Goal: Transaction & Acquisition: Download file/media

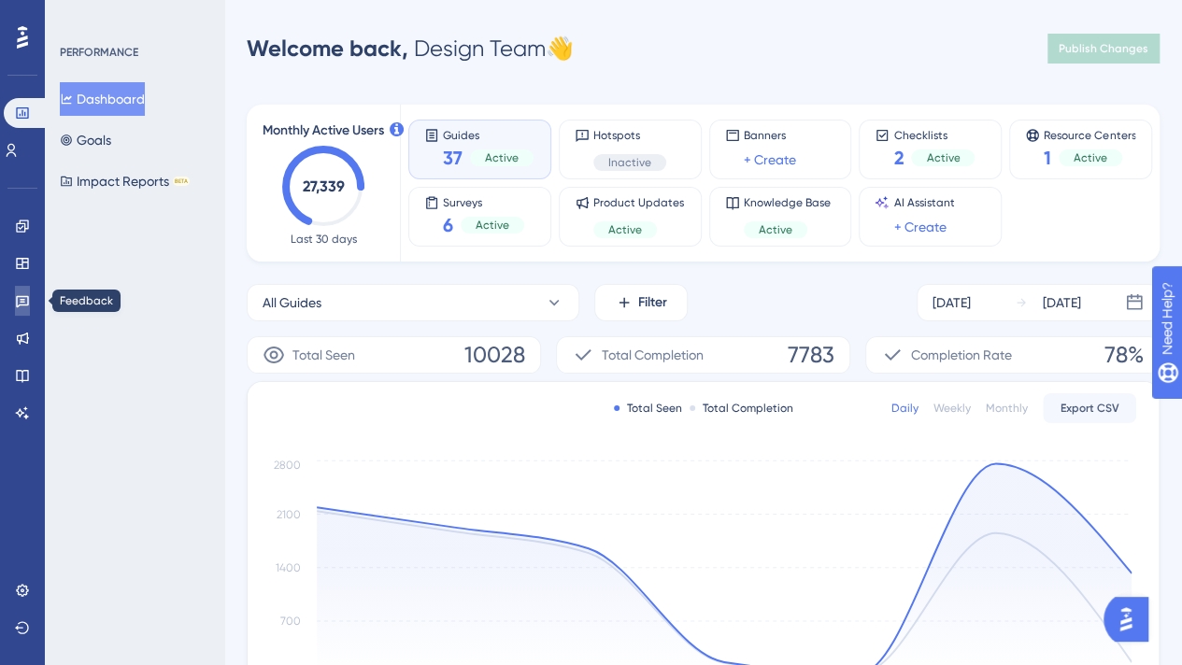
click at [22, 298] on icon at bounding box center [22, 300] width 15 height 15
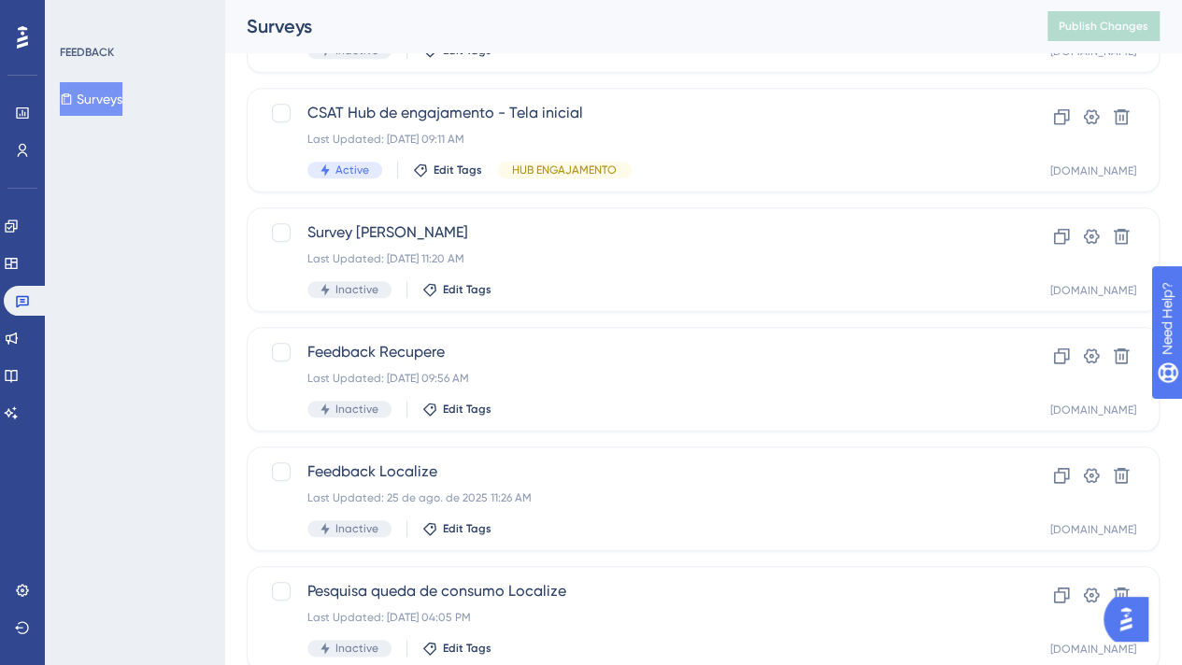
scroll to position [785, 0]
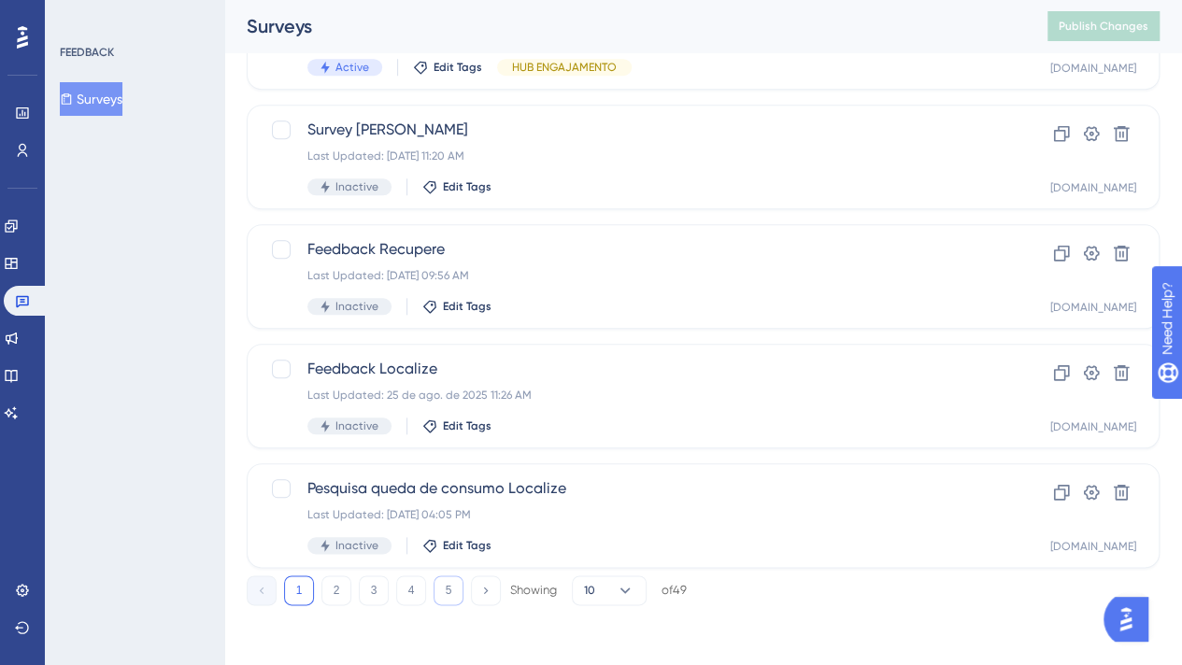
click at [456, 580] on button "5" at bounding box center [449, 591] width 30 height 30
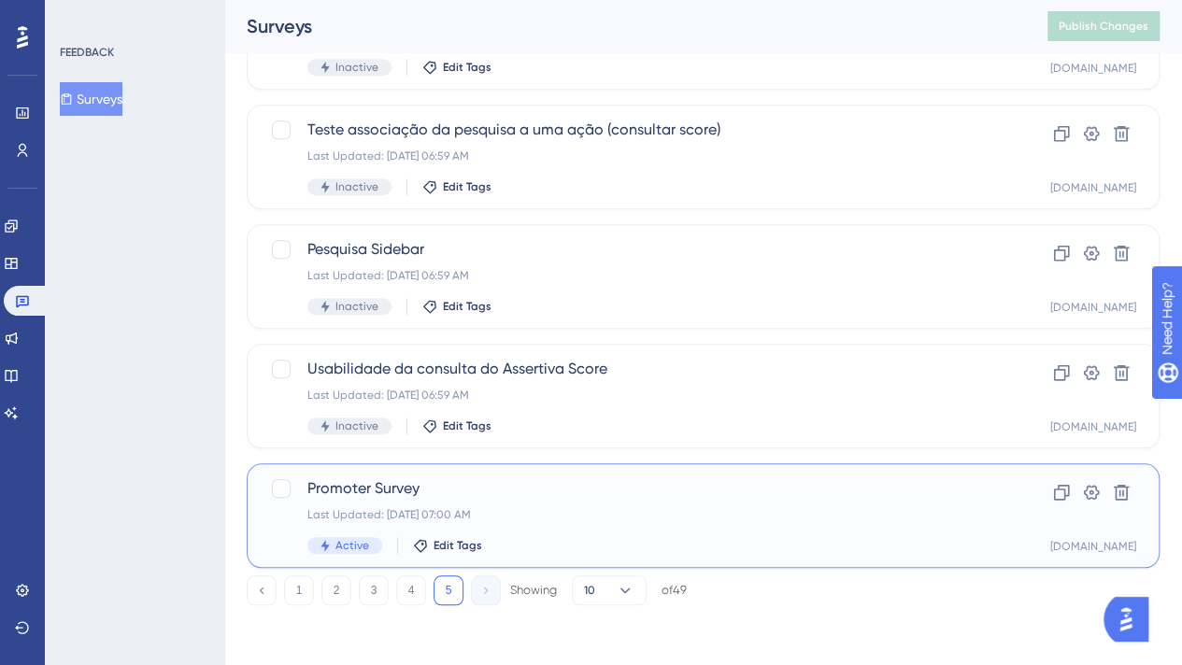
click at [676, 526] on div "Promoter Survey Last Updated: [DATE] 07:00 AM Active Edit Tags" at bounding box center [628, 515] width 642 height 77
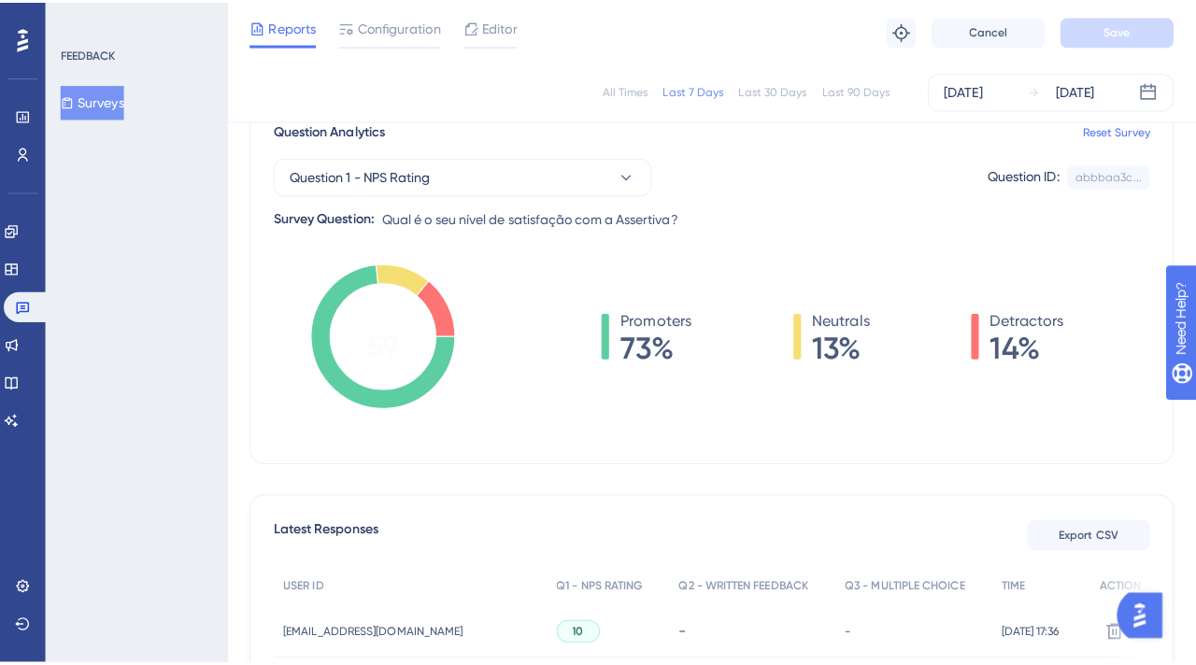
scroll to position [280, 0]
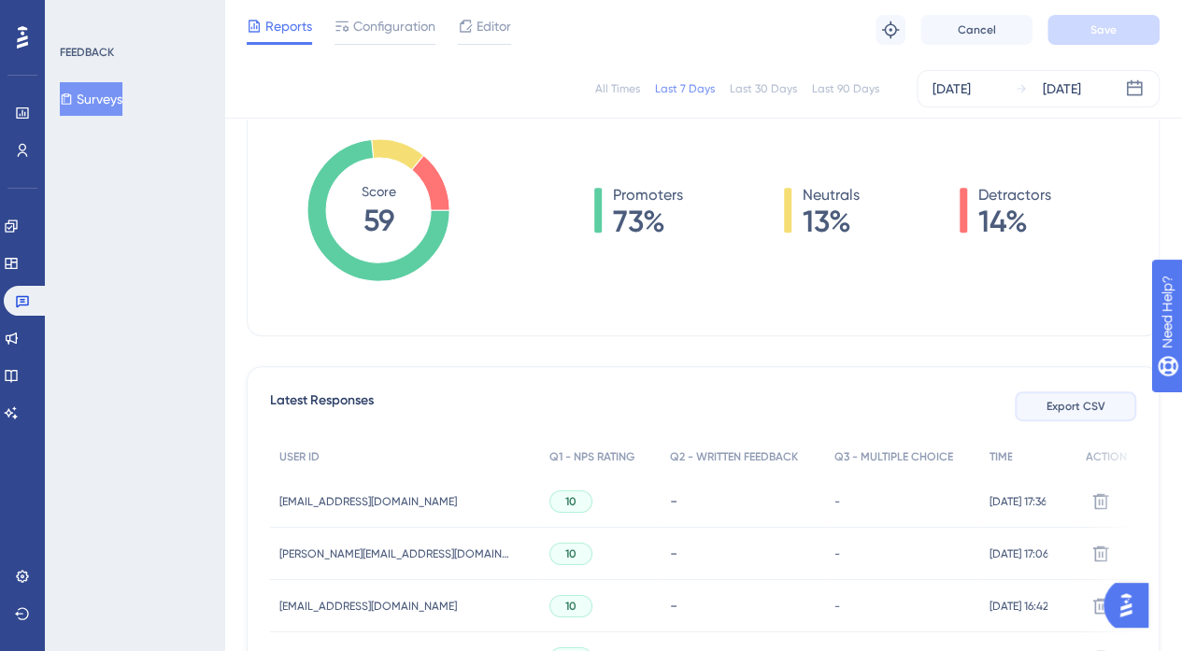
click at [1079, 403] on span "Export CSV" at bounding box center [1075, 406] width 59 height 15
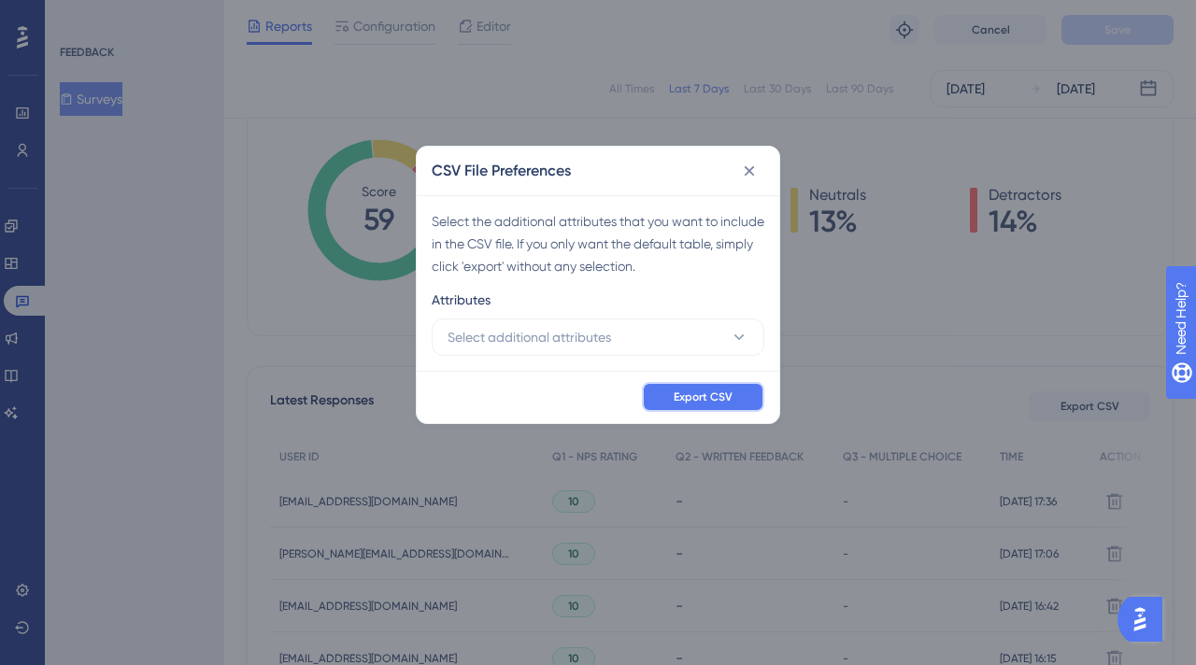
click at [712, 387] on button "Export CSV" at bounding box center [703, 397] width 122 height 30
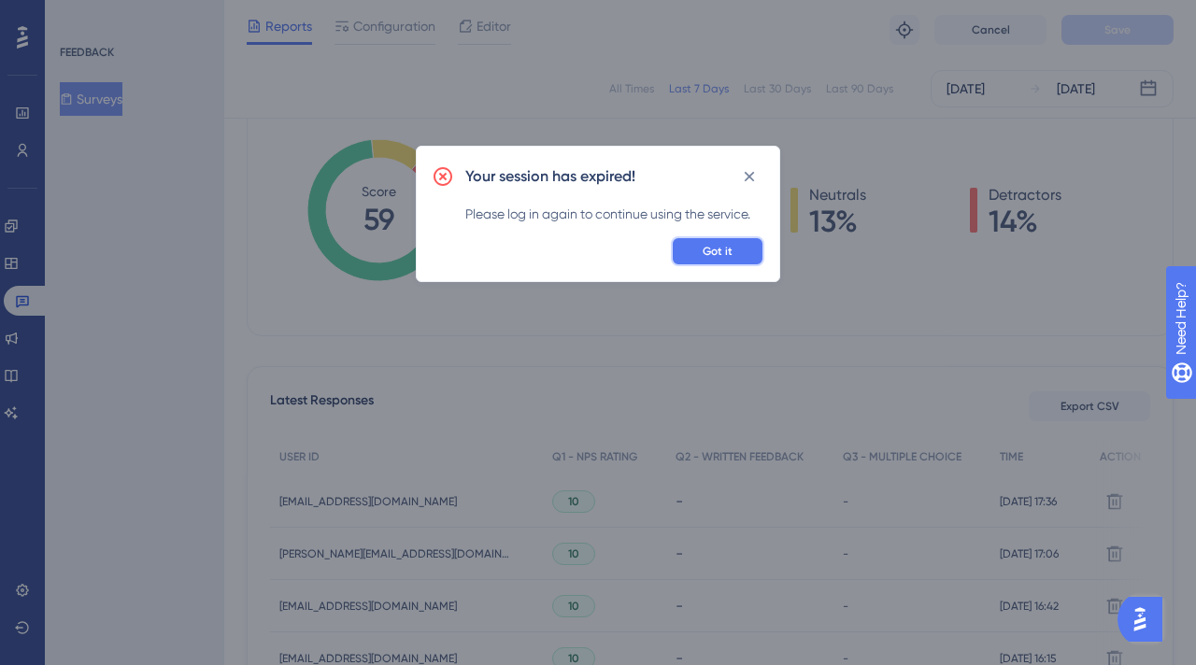
click at [703, 249] on button "Got it" at bounding box center [717, 251] width 93 height 30
